Goal: Information Seeking & Learning: Stay updated

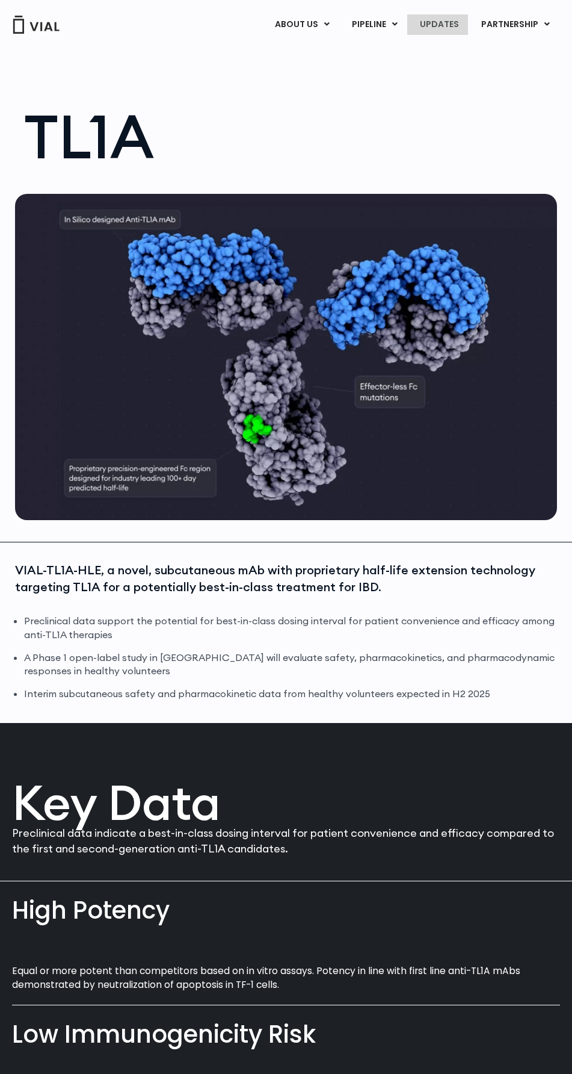
click at [438, 24] on span "UPDATES" at bounding box center [439, 24] width 39 height 12
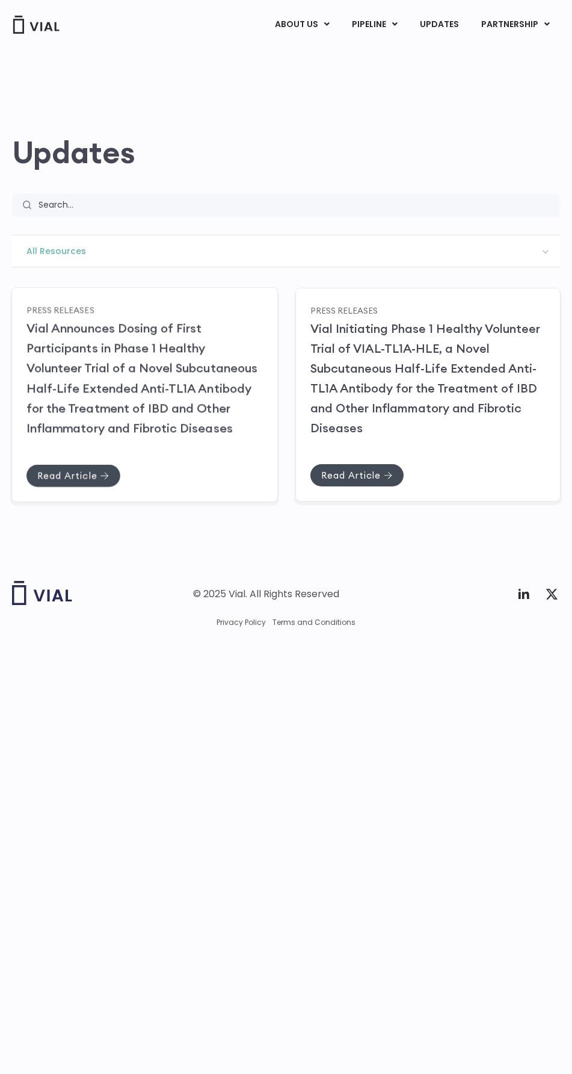
click at [61, 310] on span "Press Releases" at bounding box center [60, 309] width 68 height 11
